Goal: Task Accomplishment & Management: Manage account settings

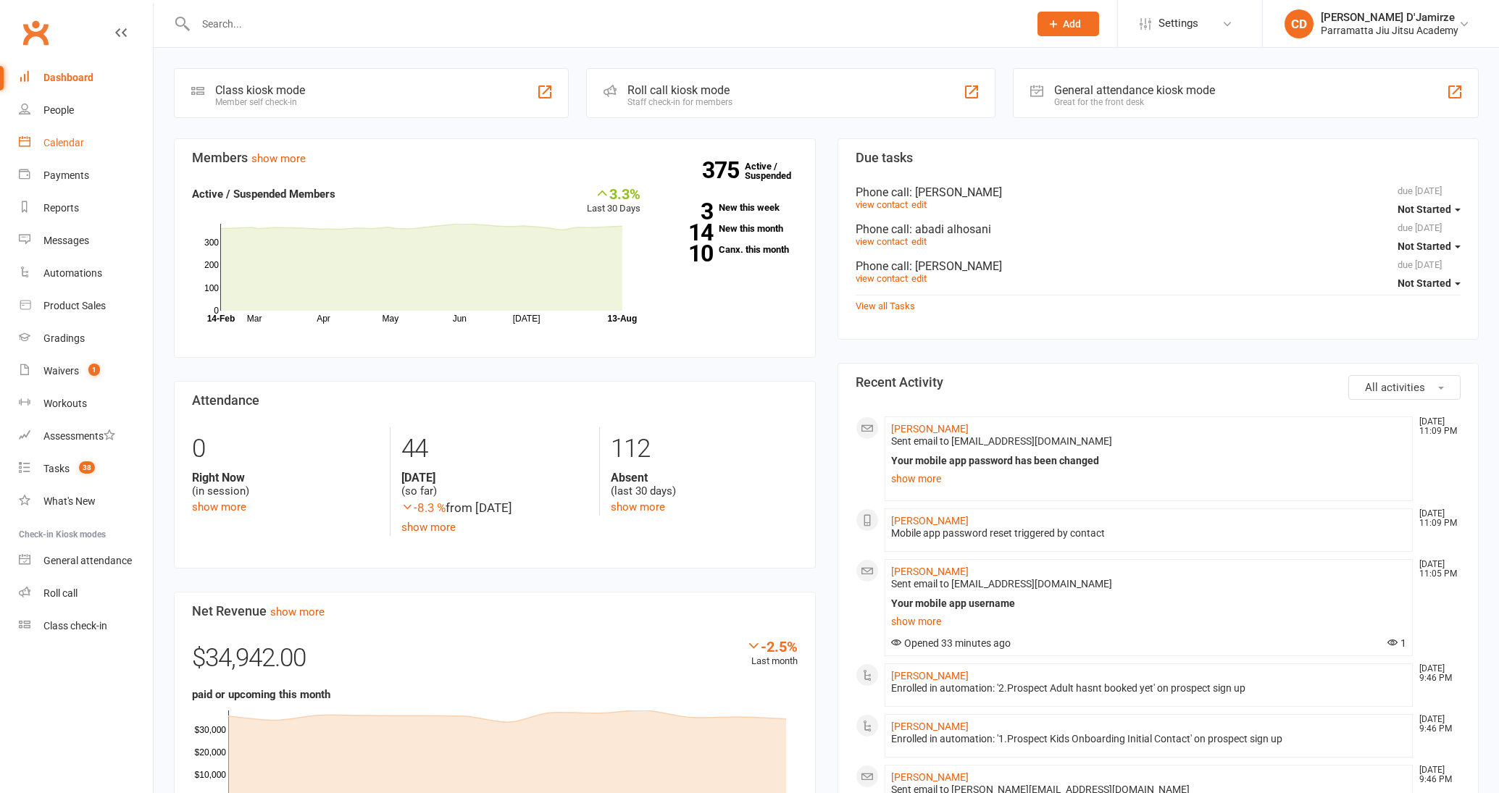
click at [62, 145] on div "Calendar" at bounding box center [63, 143] width 41 height 12
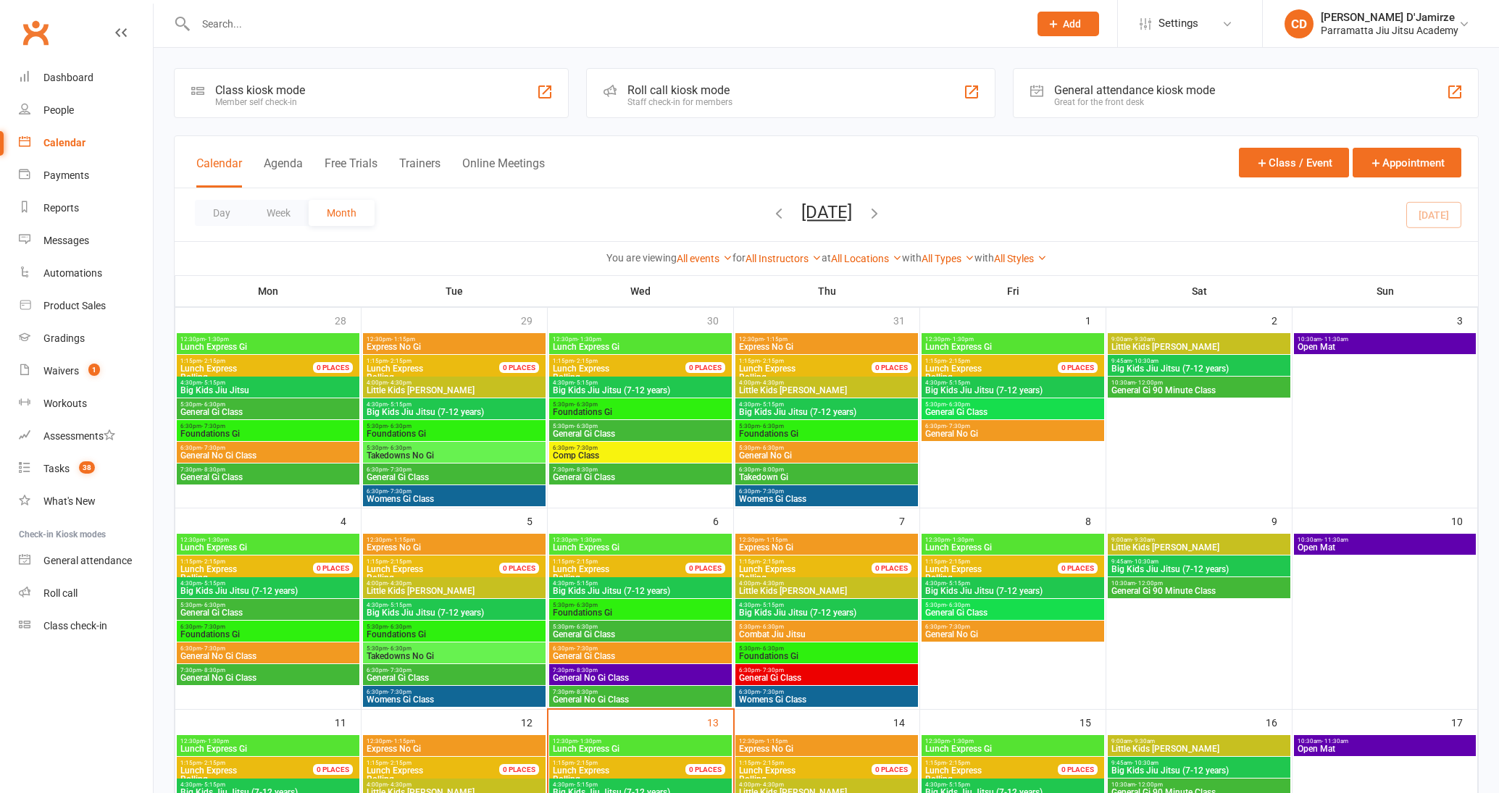
click at [284, 35] on div at bounding box center [596, 23] width 845 height 47
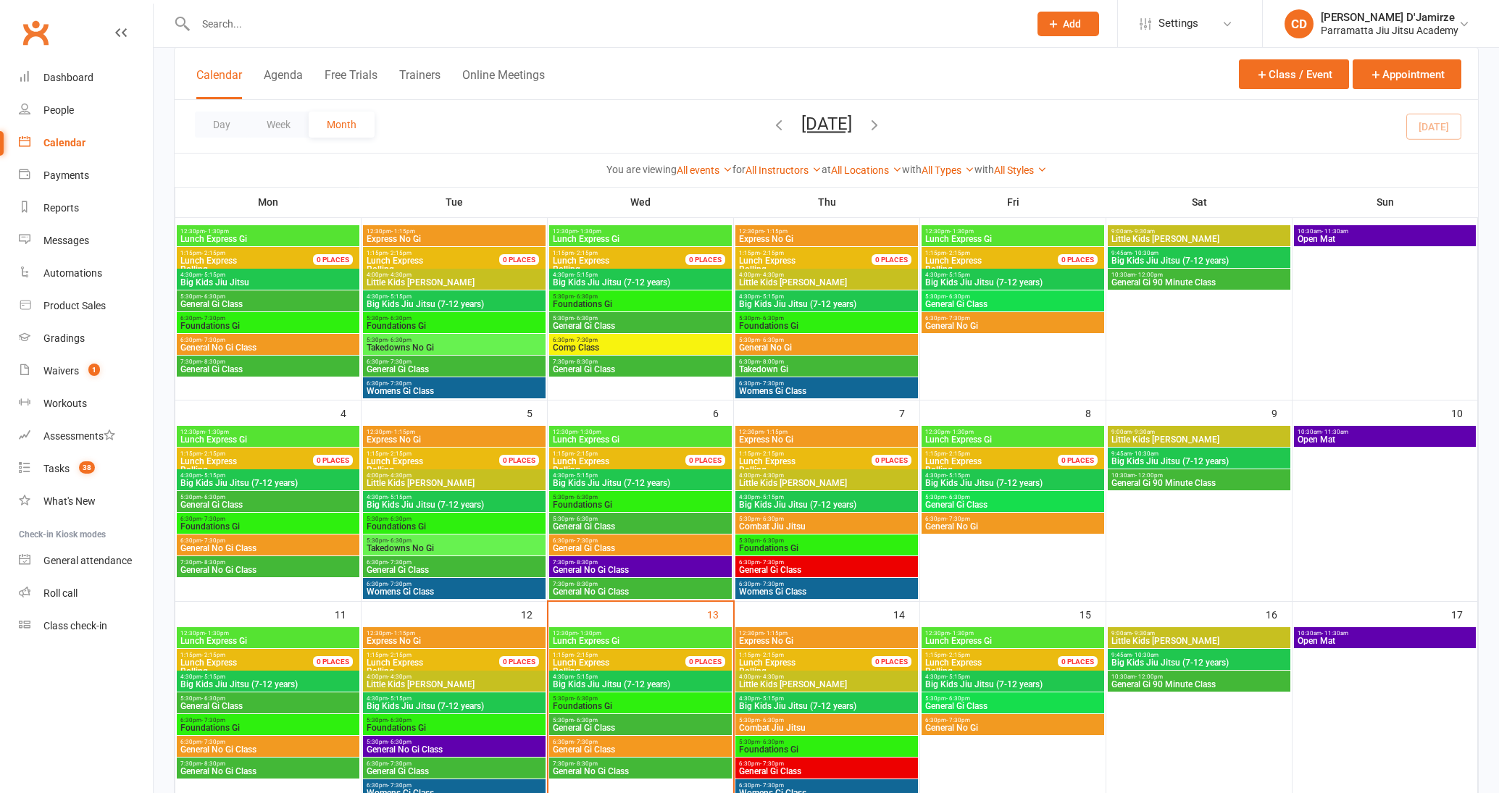
scroll to position [241, 0]
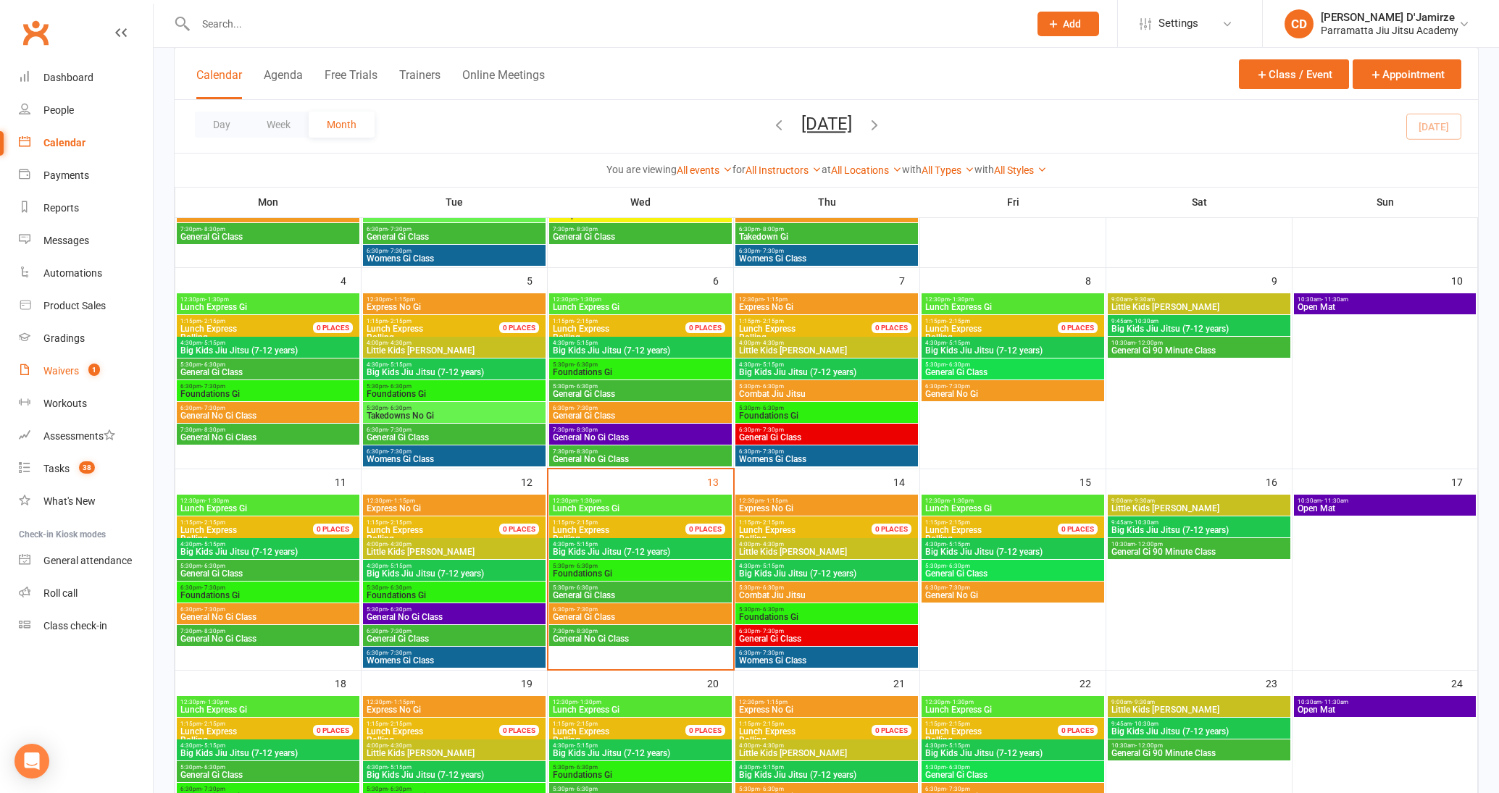
click at [62, 370] on div "Waivers" at bounding box center [60, 371] width 35 height 12
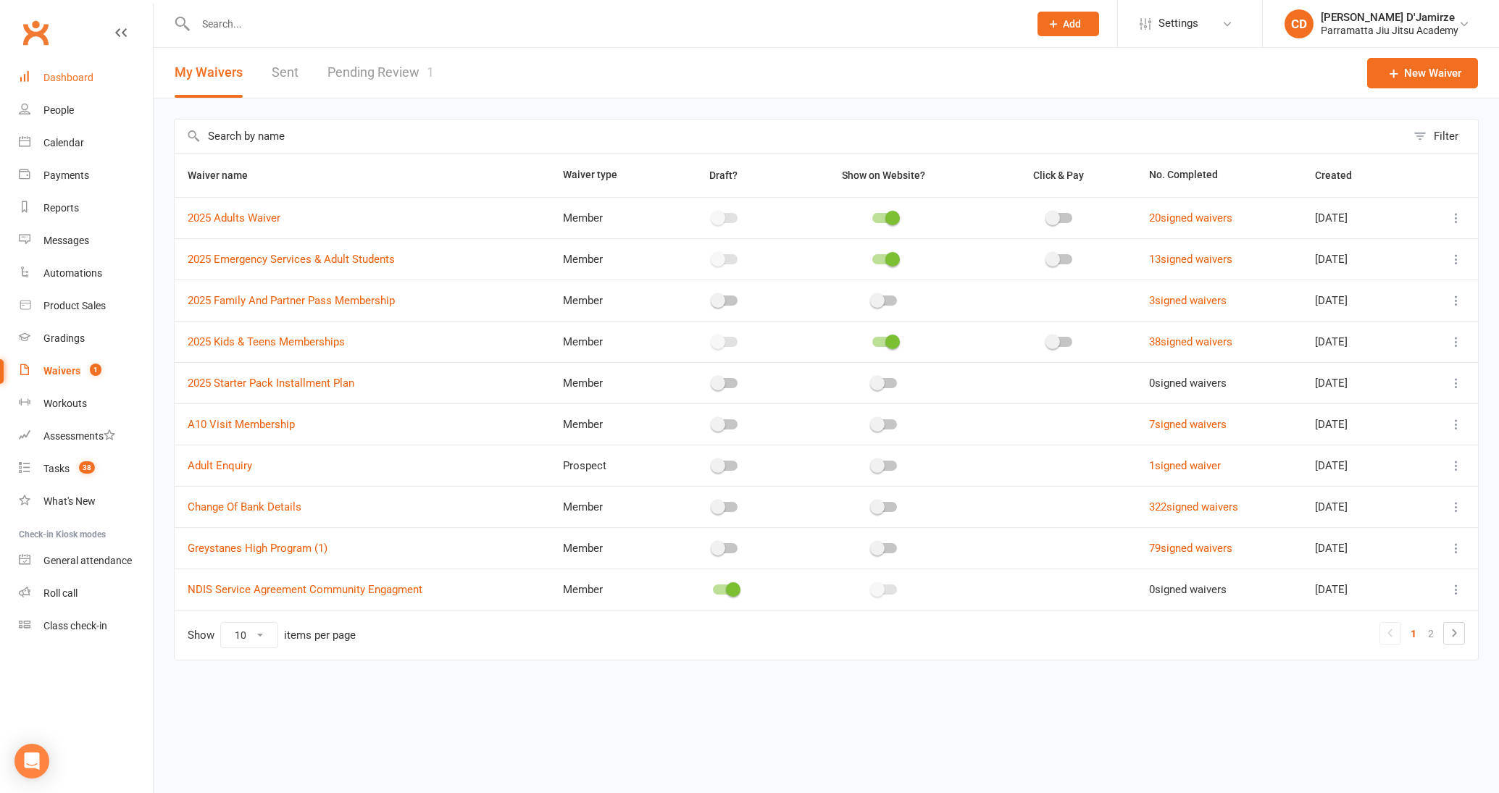
click at [75, 77] on div "Dashboard" at bounding box center [68, 78] width 50 height 12
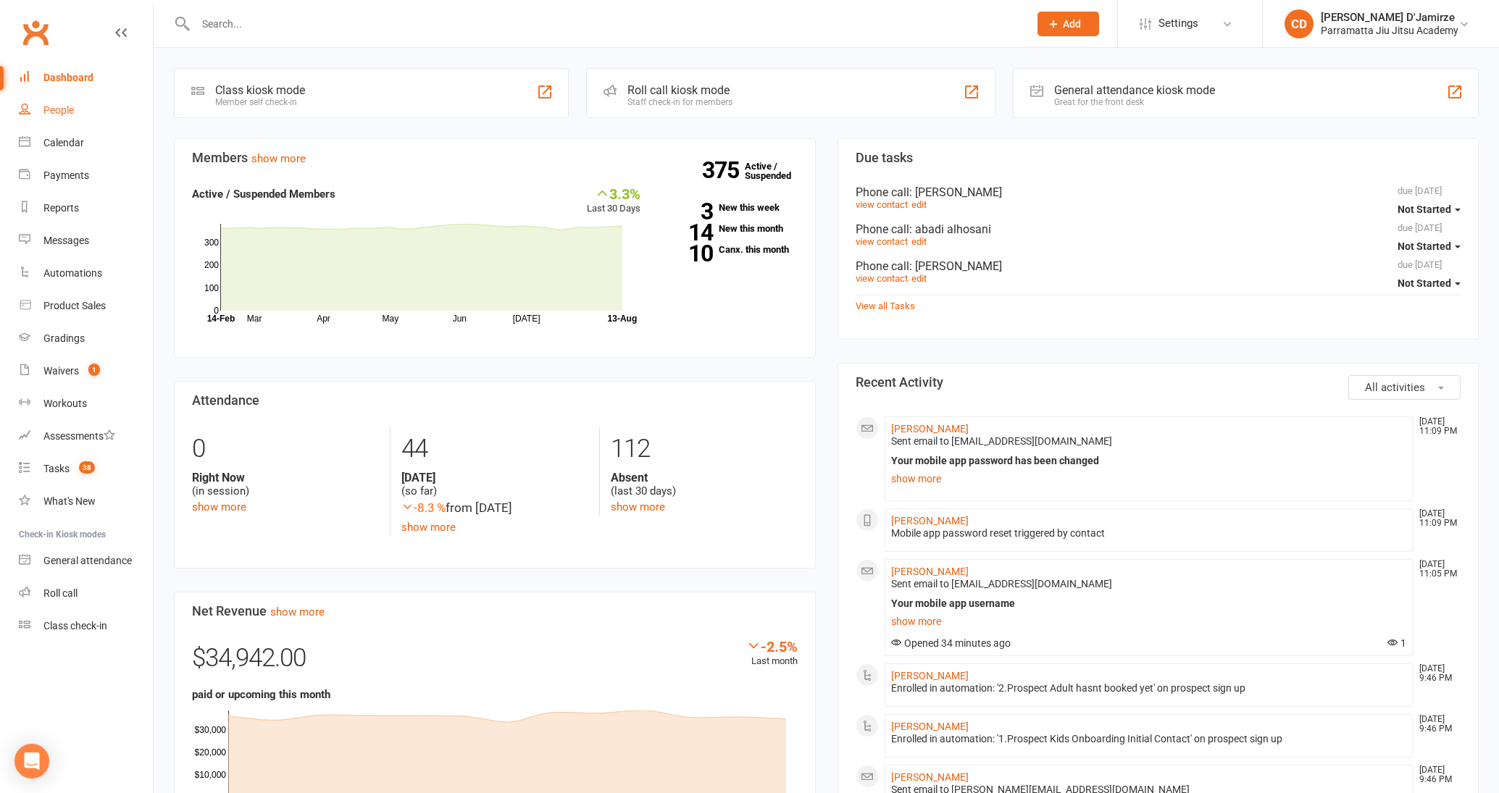
click at [47, 109] on div "People" at bounding box center [58, 110] width 30 height 12
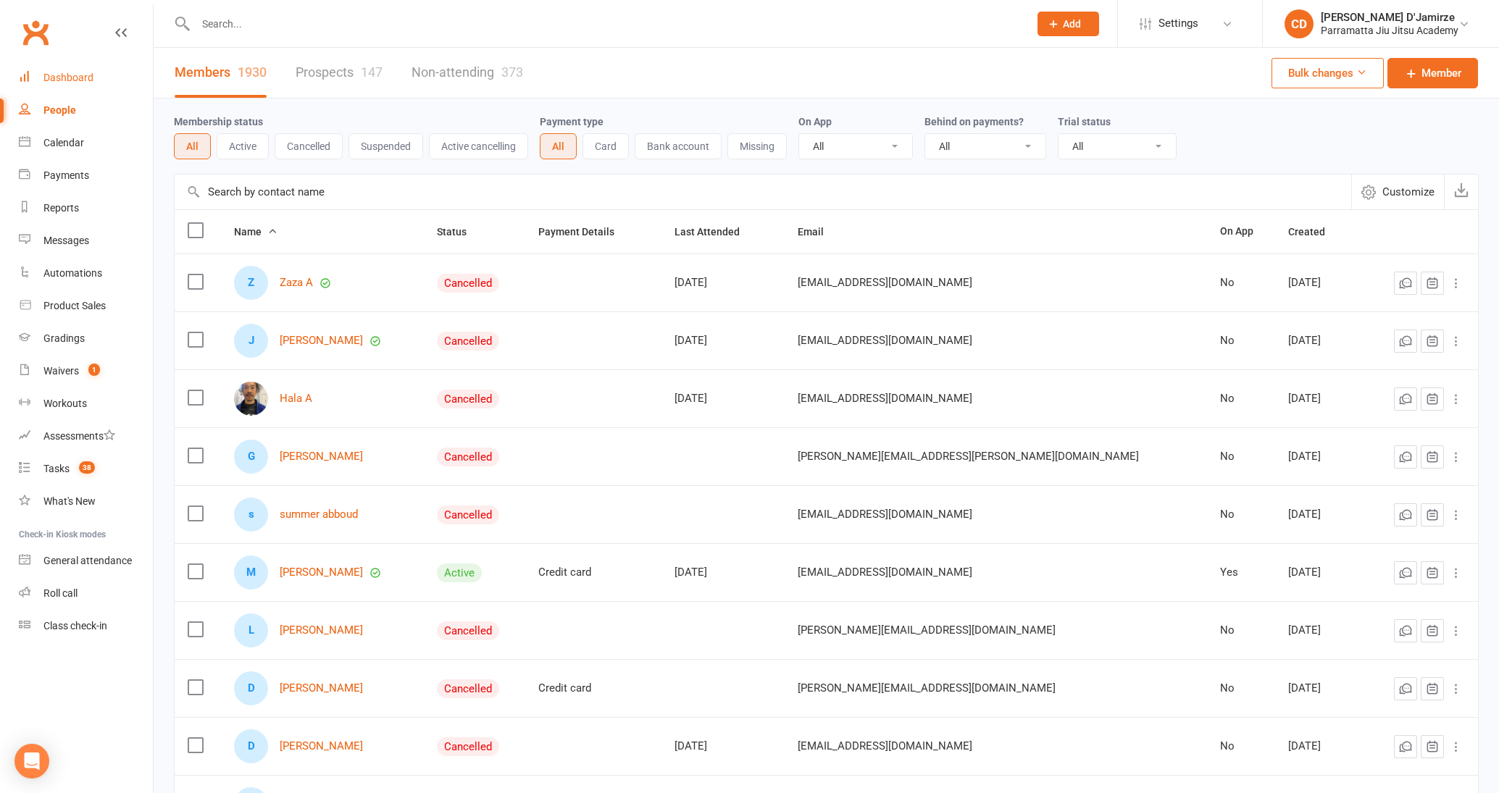
click at [93, 67] on link "Dashboard" at bounding box center [86, 78] width 134 height 33
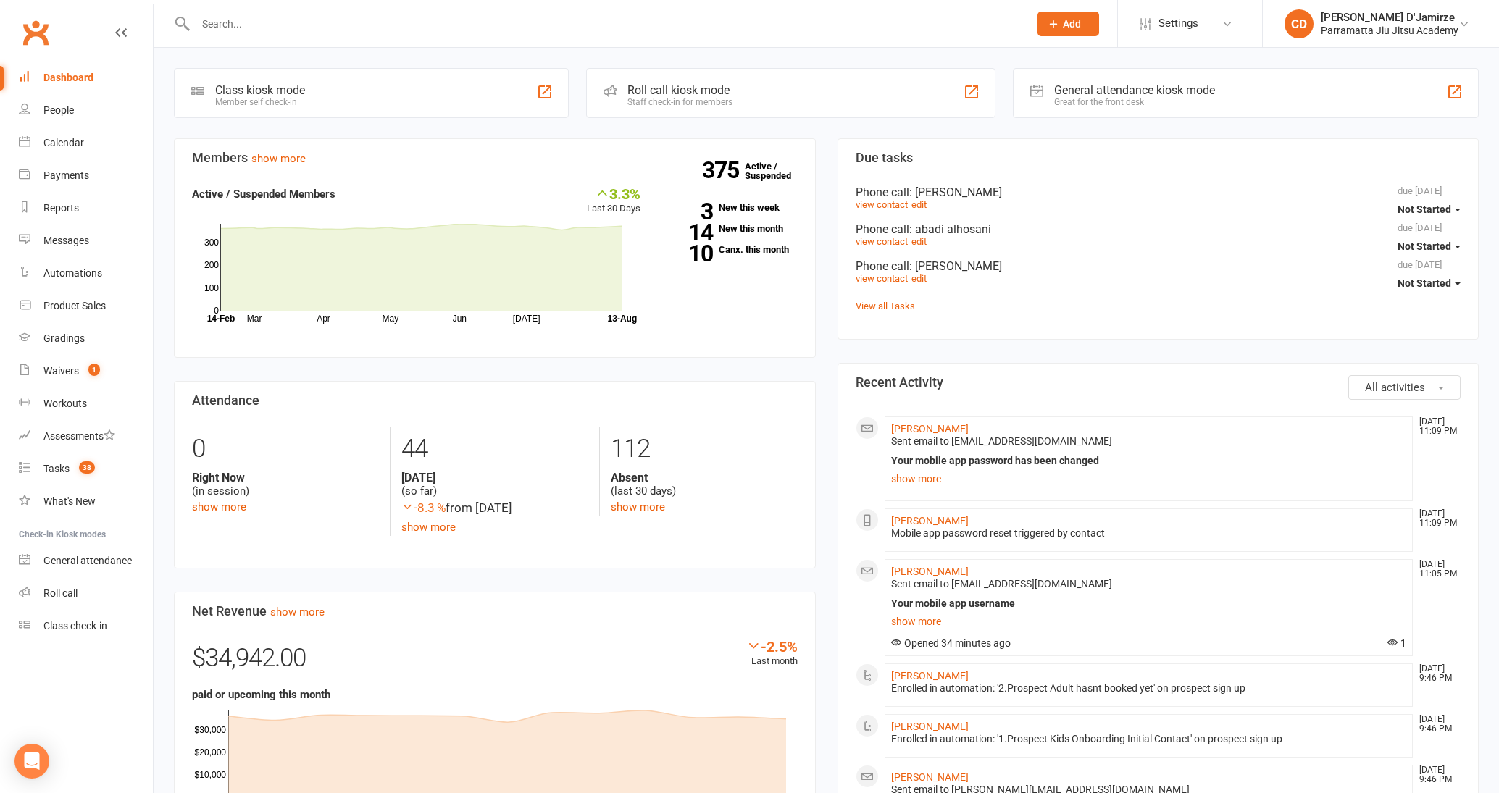
click at [290, 29] on input "text" at bounding box center [605, 24] width 828 height 20
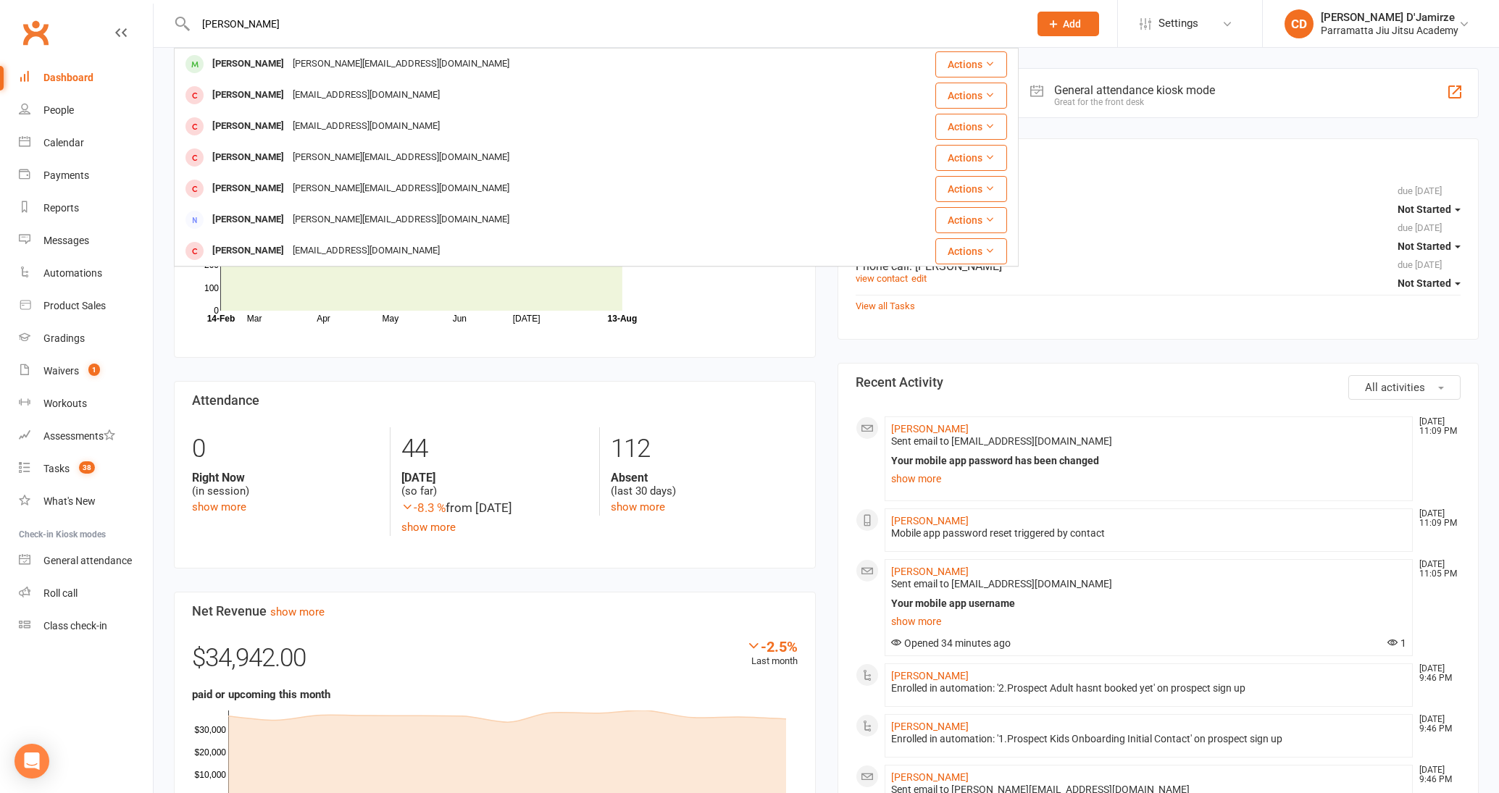
type input "[PERSON_NAME]"
click at [256, 70] on div "[PERSON_NAME]" at bounding box center [248, 64] width 80 height 21
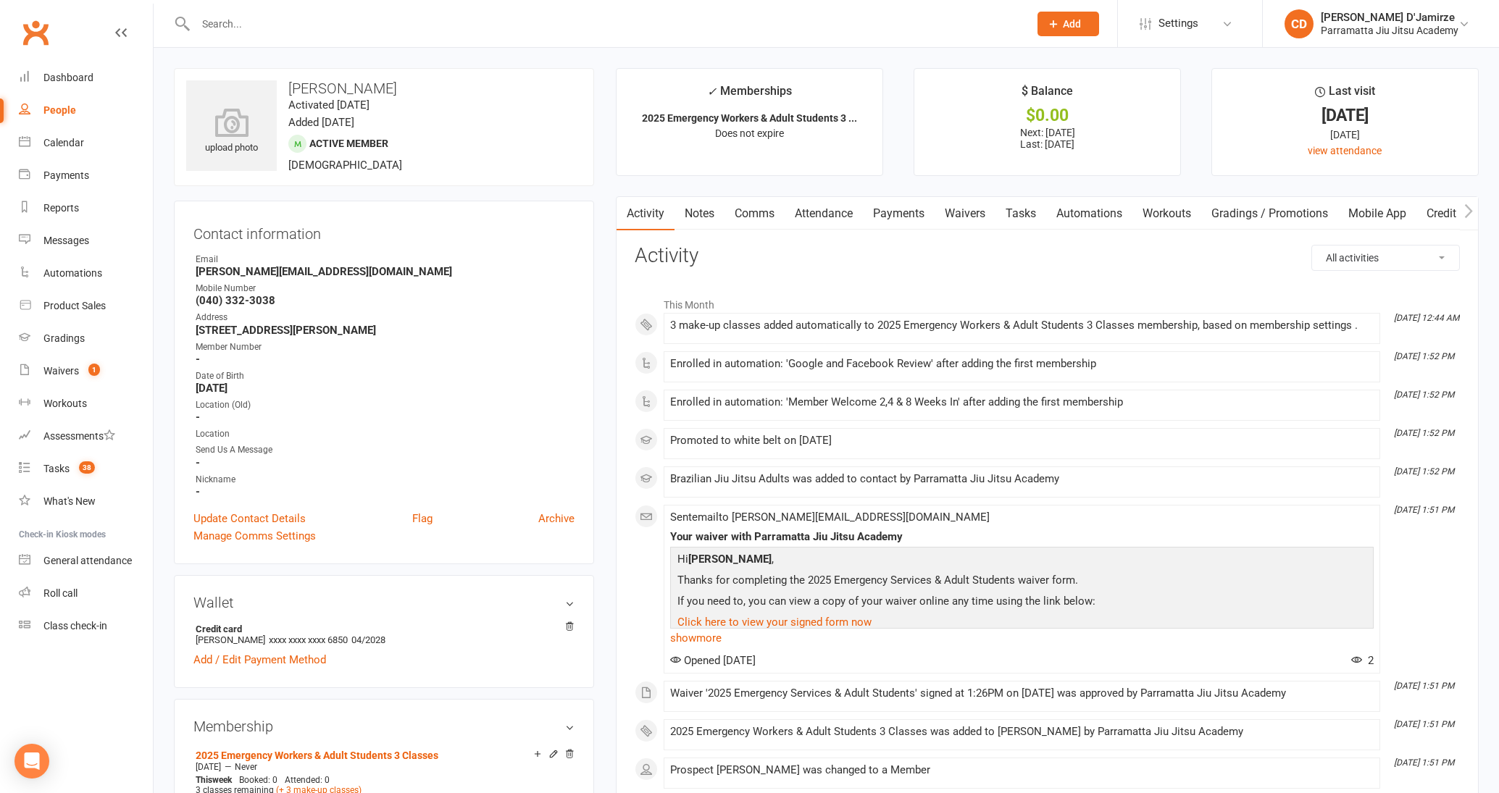
click at [256, 25] on input "text" at bounding box center [605, 24] width 828 height 20
click at [258, 31] on input "text" at bounding box center [605, 24] width 828 height 20
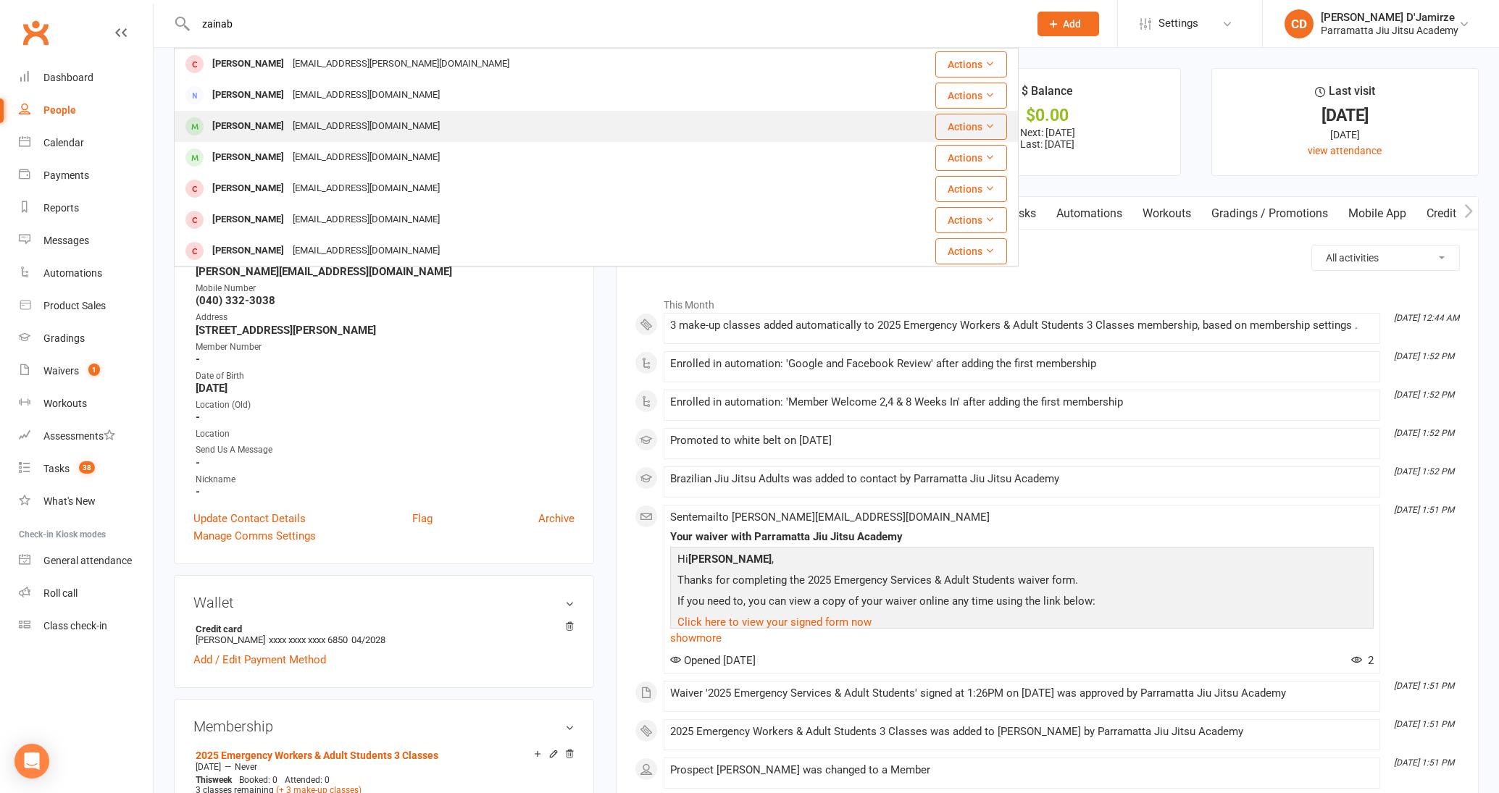
type input "zainab"
click at [290, 127] on div "[EMAIL_ADDRESS][DOMAIN_NAME]" at bounding box center [366, 126] width 156 height 21
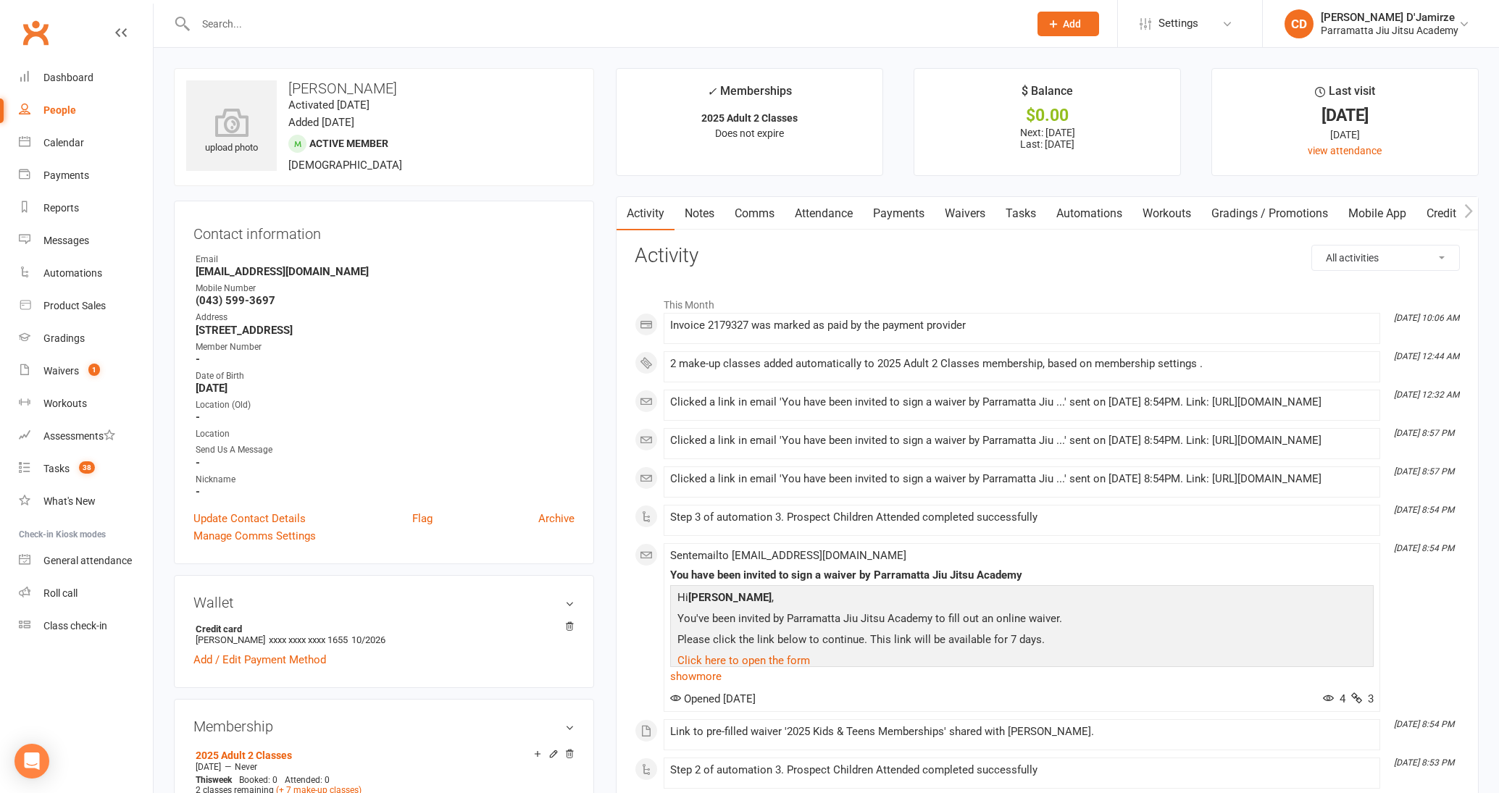
click at [259, 21] on input "text" at bounding box center [605, 24] width 828 height 20
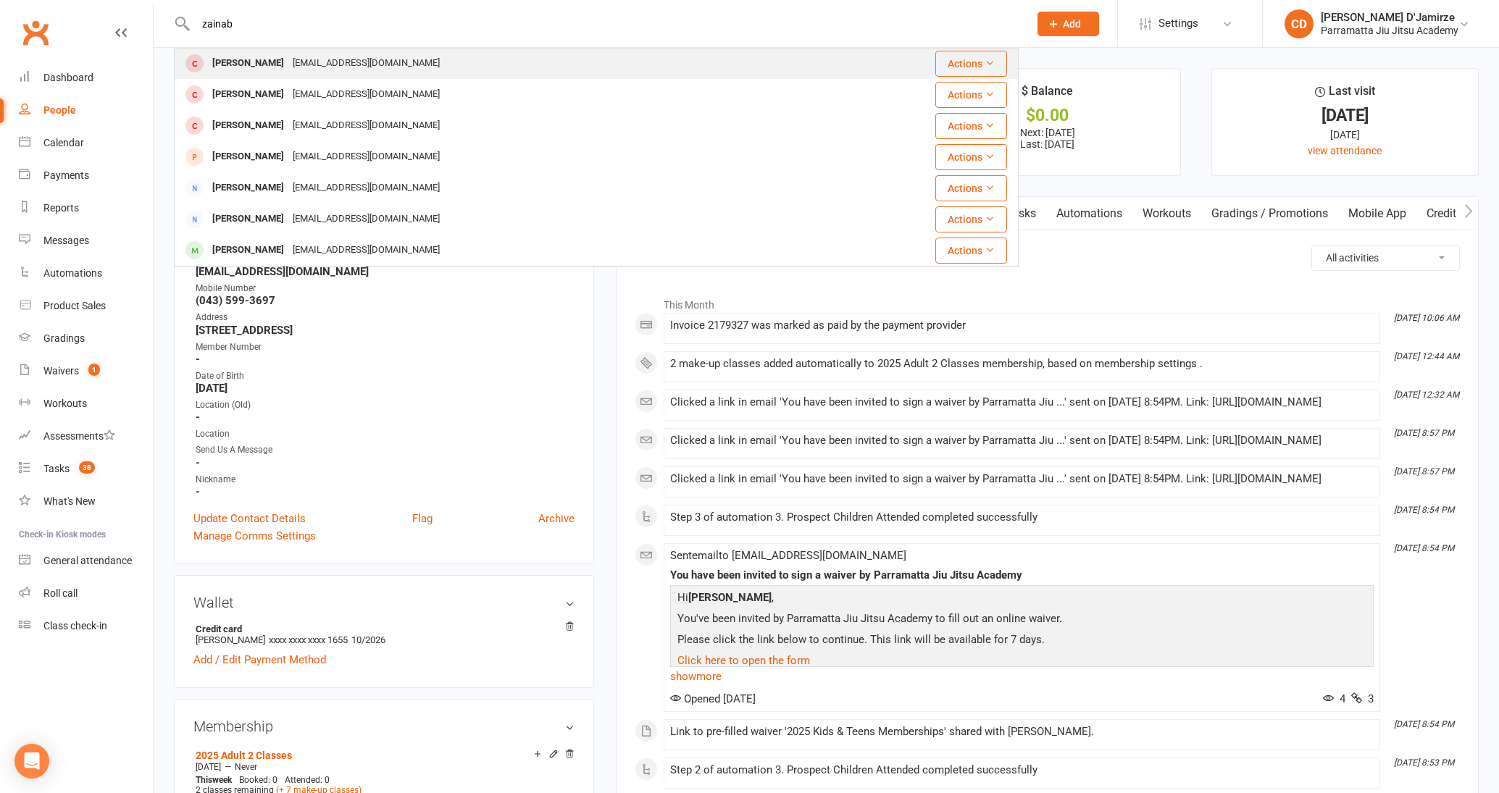
scroll to position [12, 0]
type input "zainab"
click at [235, 57] on div "[PERSON_NAME]" at bounding box center [248, 64] width 80 height 21
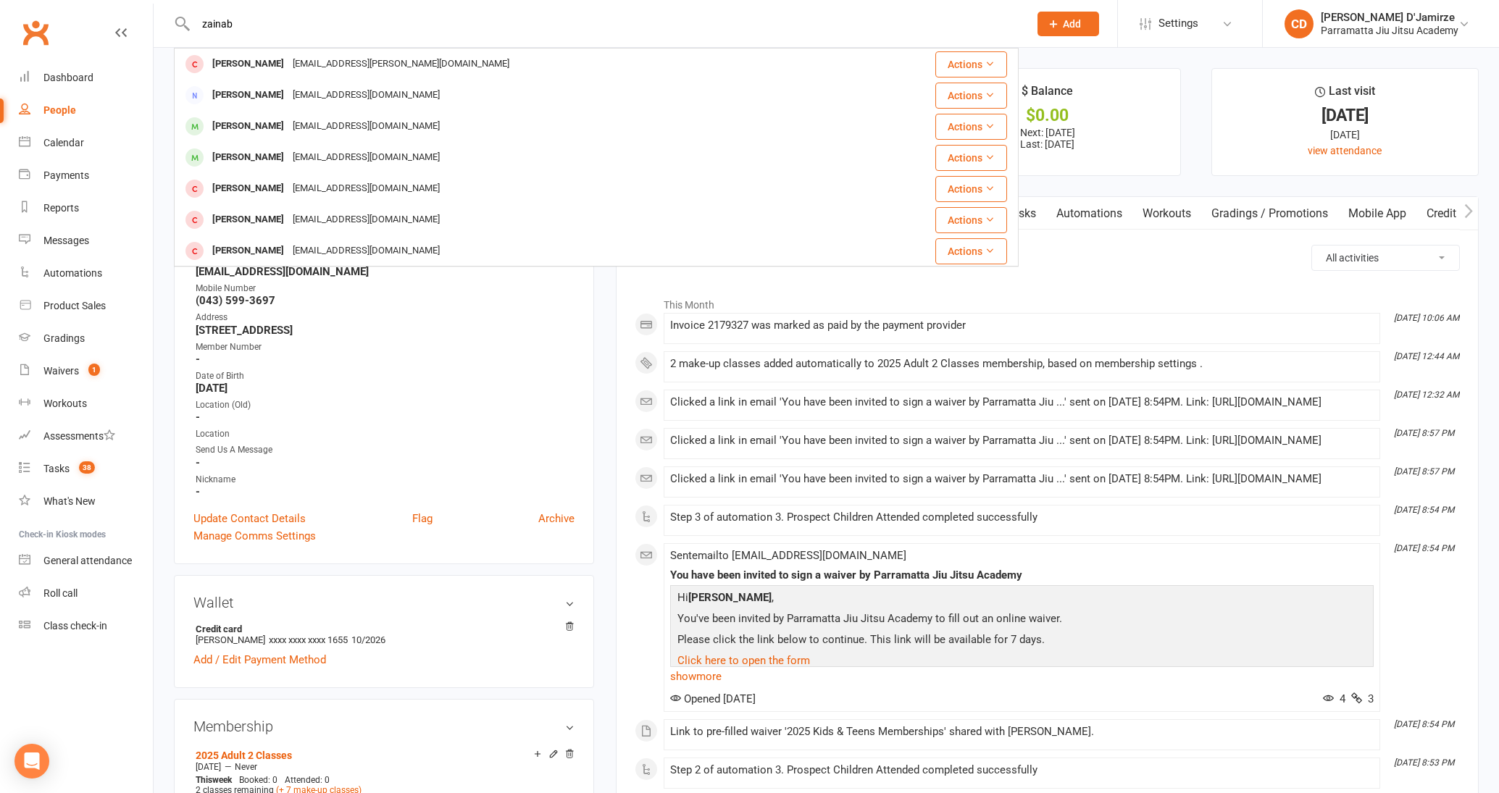
scroll to position [0, 0]
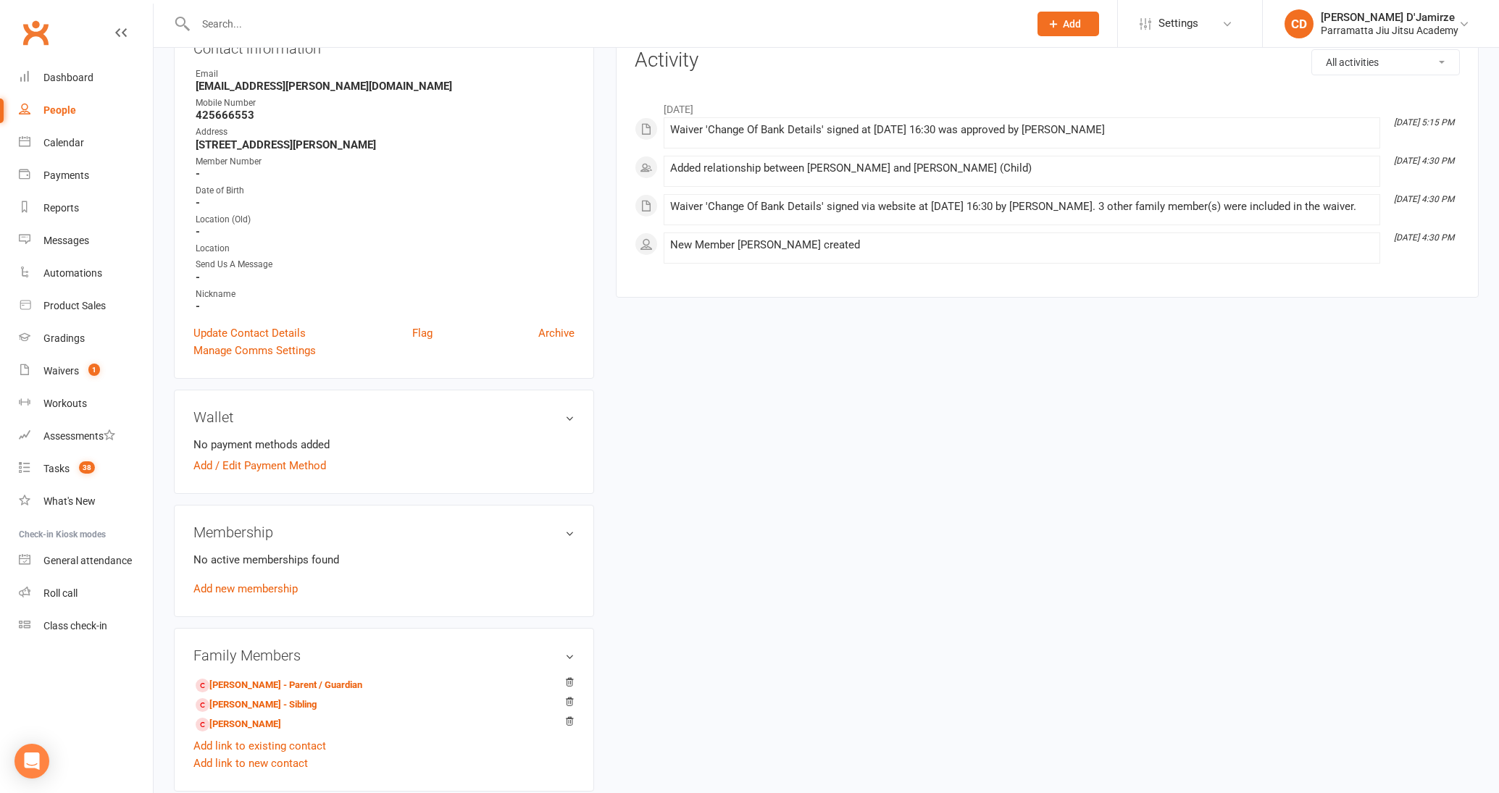
scroll to position [180, 0]
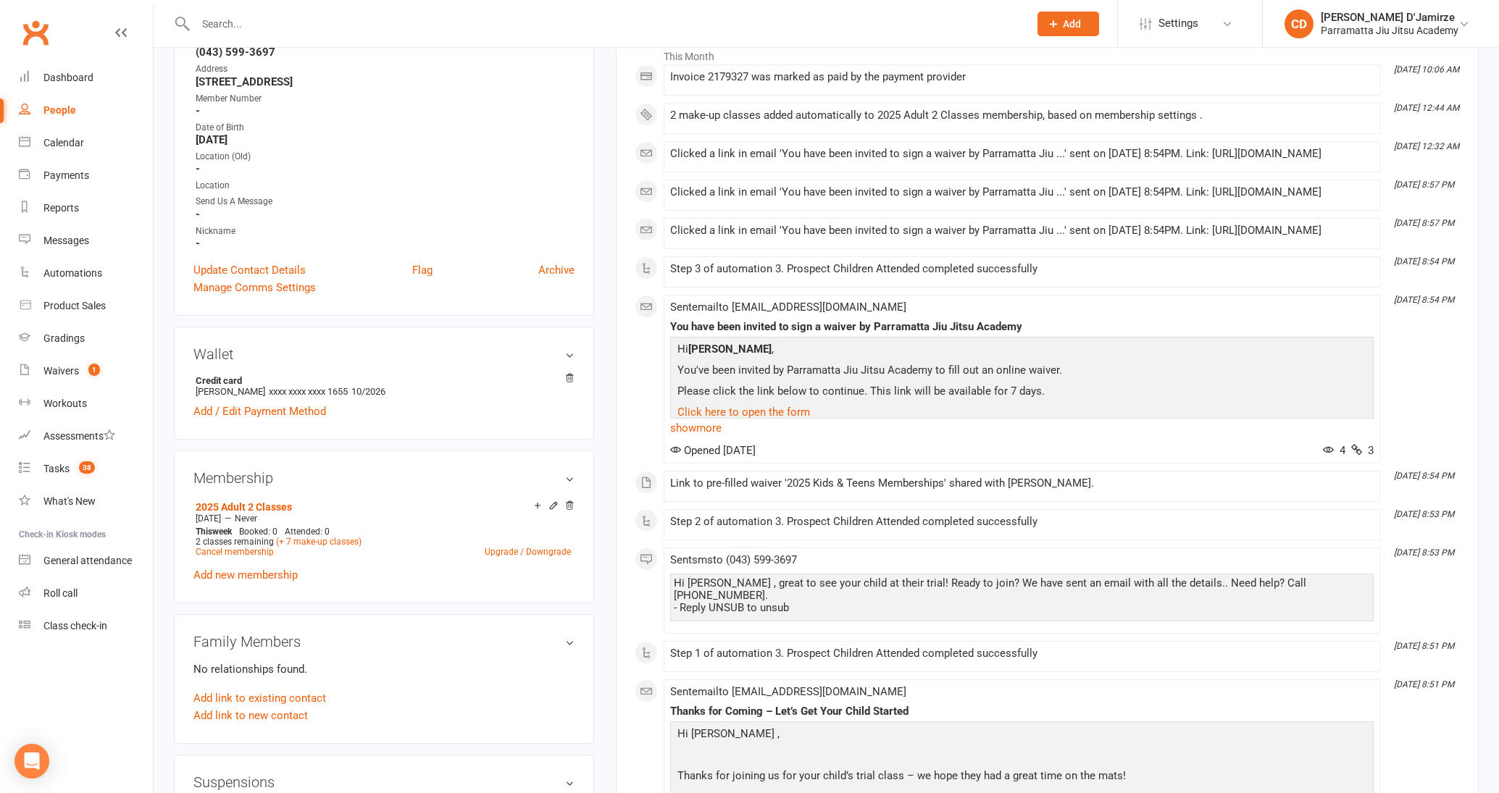
scroll to position [251, 0]
click at [569, 502] on icon at bounding box center [569, 503] width 10 height 10
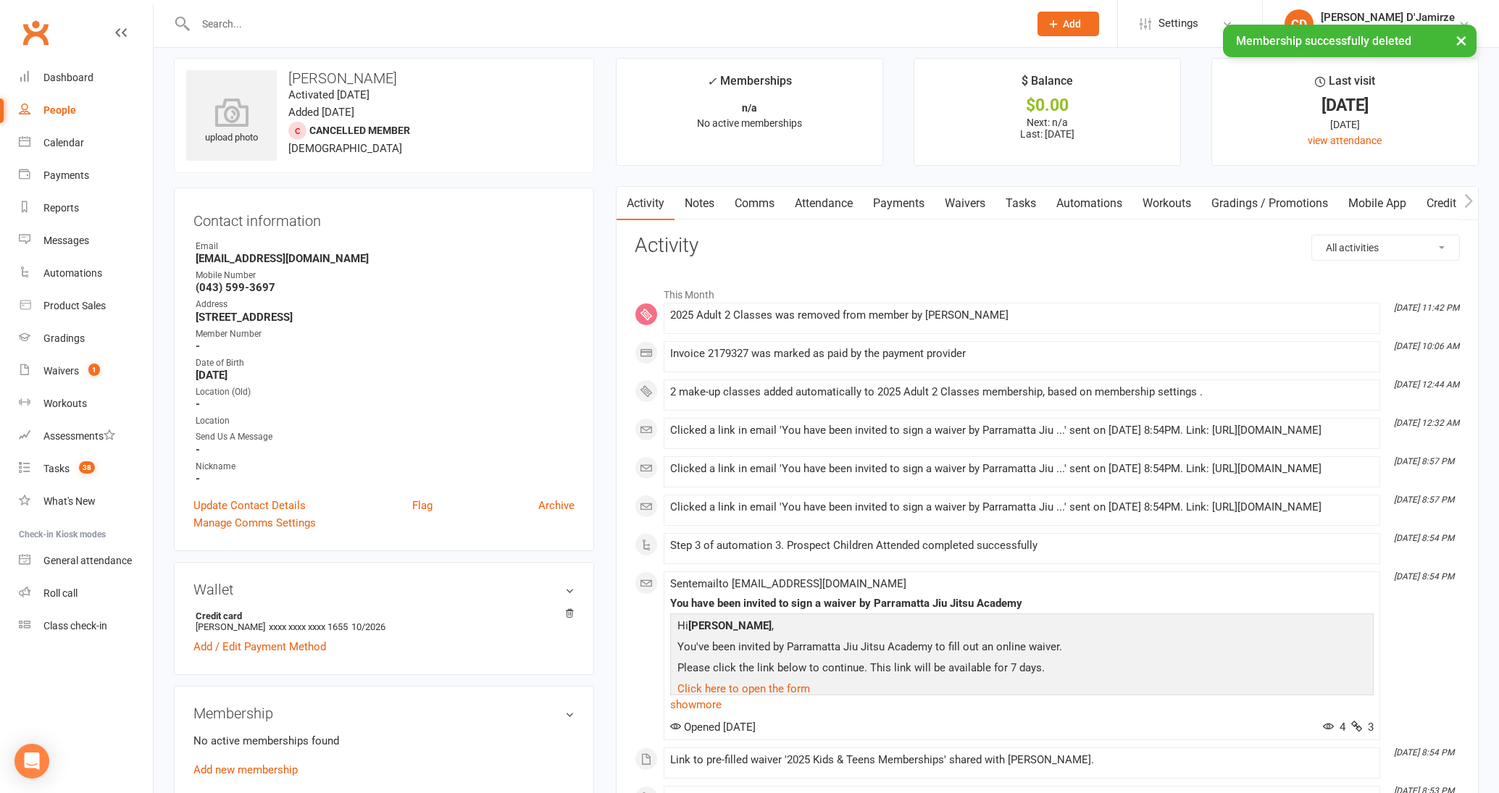
scroll to position [0, 0]
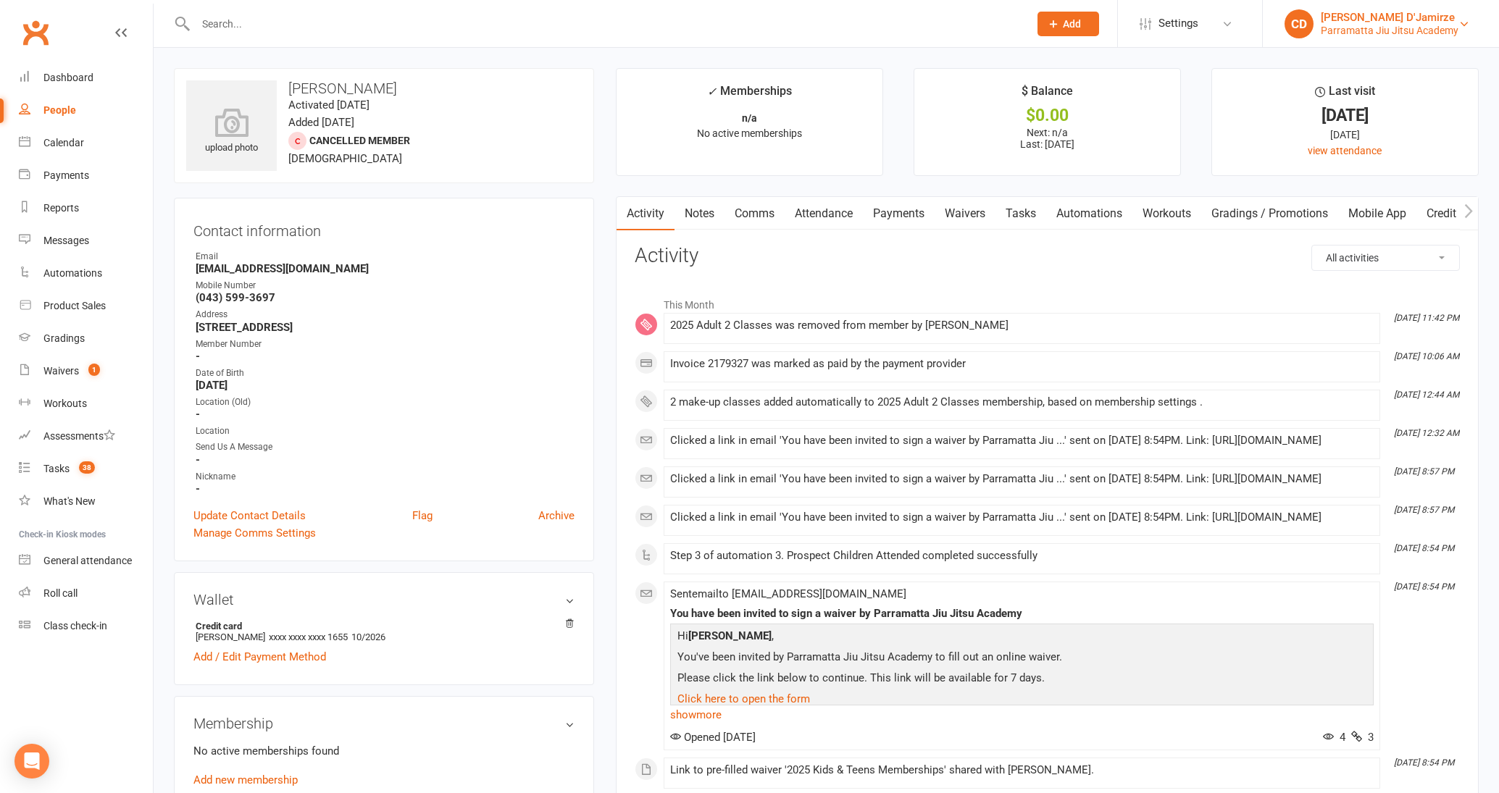
click at [1435, 22] on div "[PERSON_NAME] D'Jamirze" at bounding box center [1390, 17] width 138 height 13
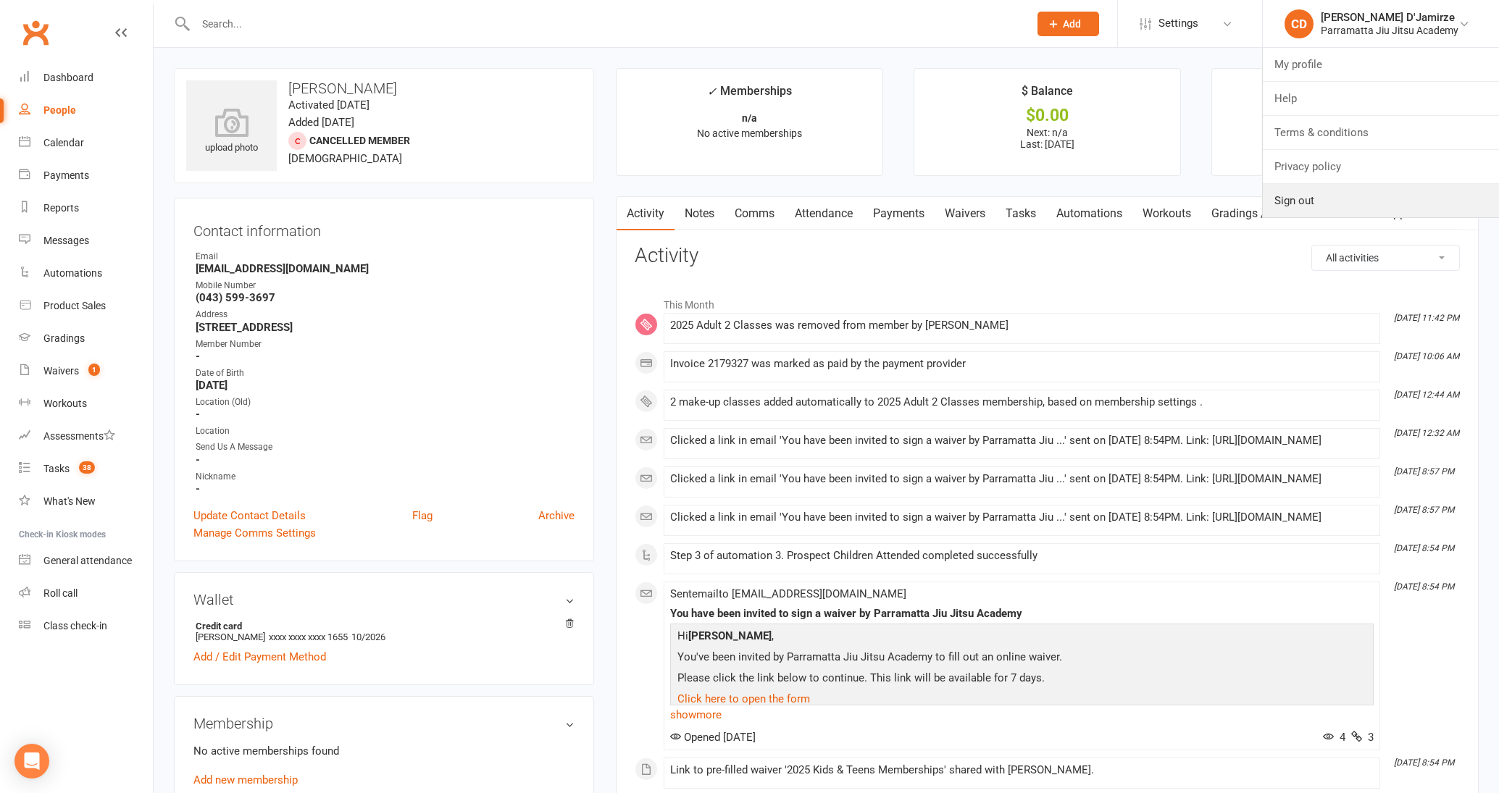
click at [1392, 196] on link "Sign out" at bounding box center [1381, 200] width 236 height 33
